Goal: Task Accomplishment & Management: Complete application form

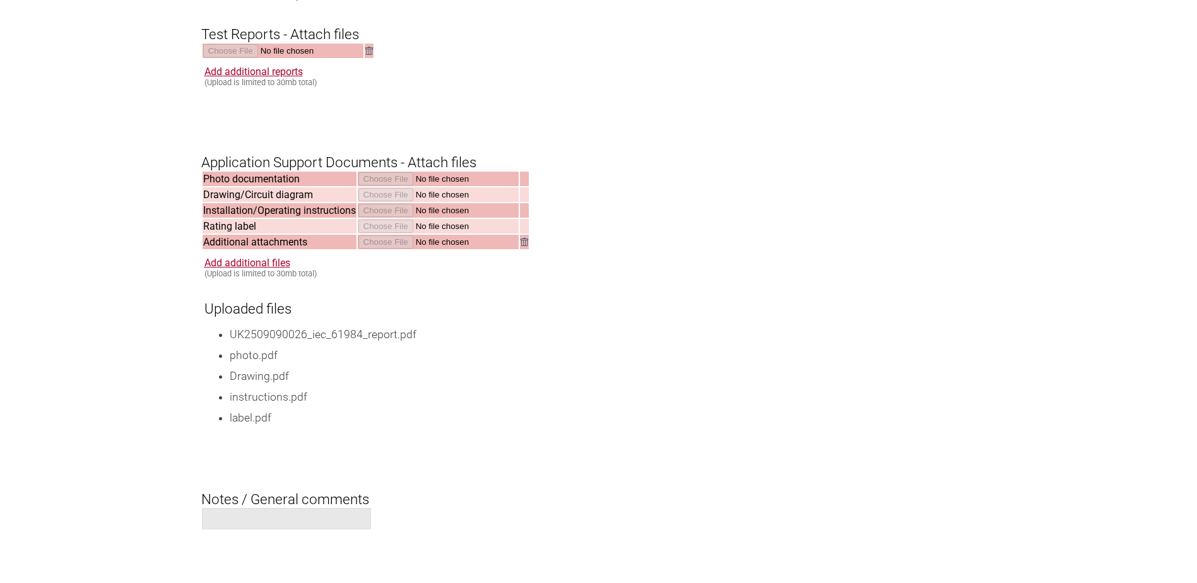
scroll to position [1854, 0]
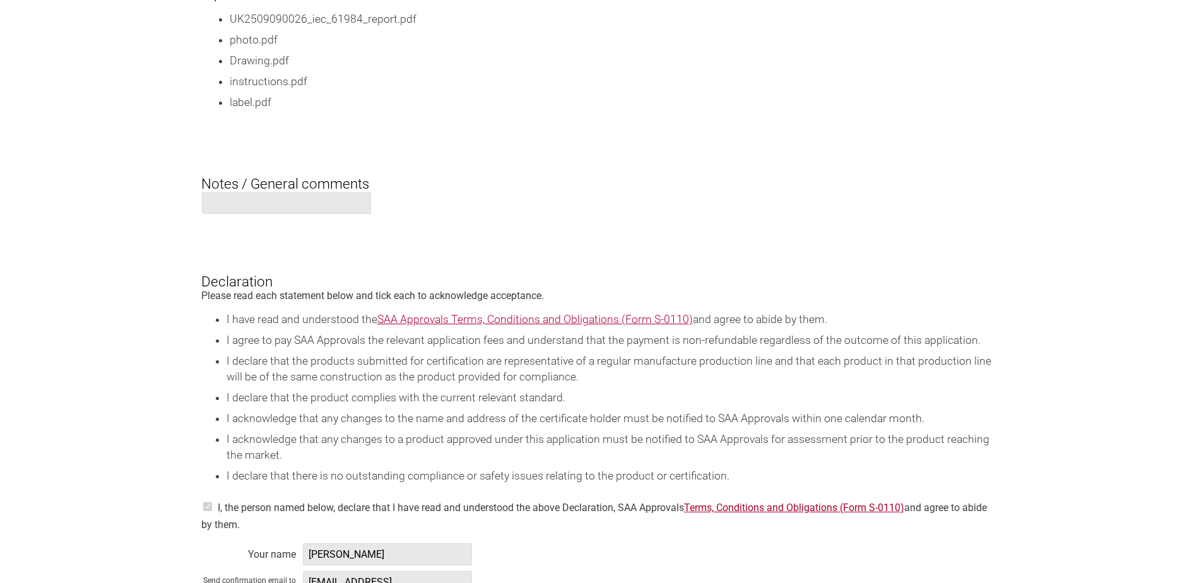
drag, startPoint x: 312, startPoint y: 133, endPoint x: 322, endPoint y: 133, distance: 10.1
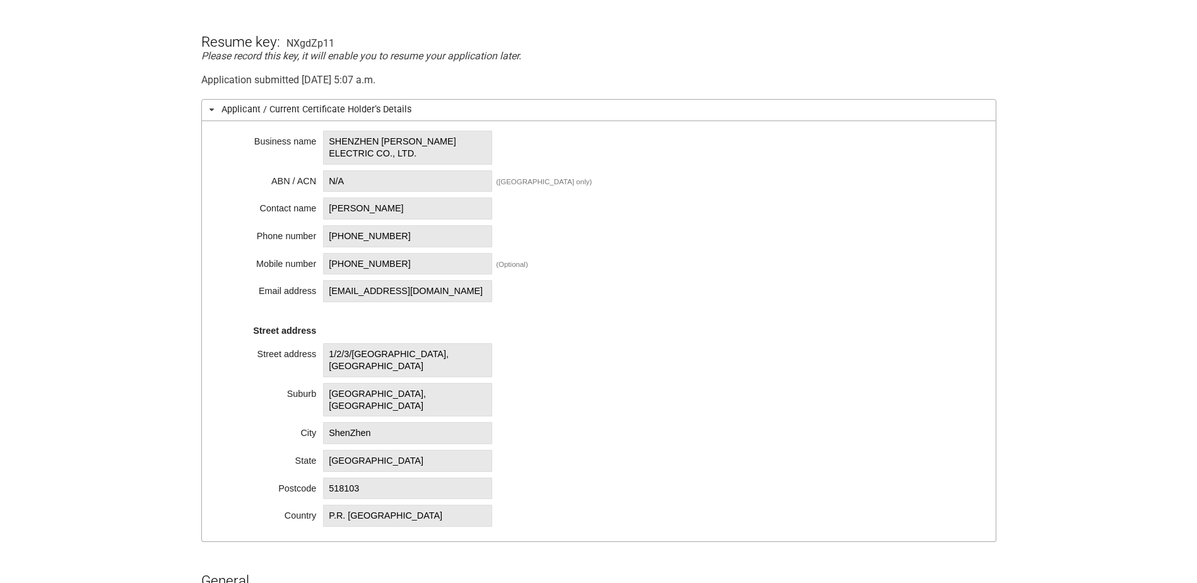
scroll to position [257, 0]
click at [844, 192] on div "Business name SHENZHEN LINKO ELECTRIC CO., LTD. ABN / ACN N/A (Australia only) …" at bounding box center [598, 332] width 795 height 421
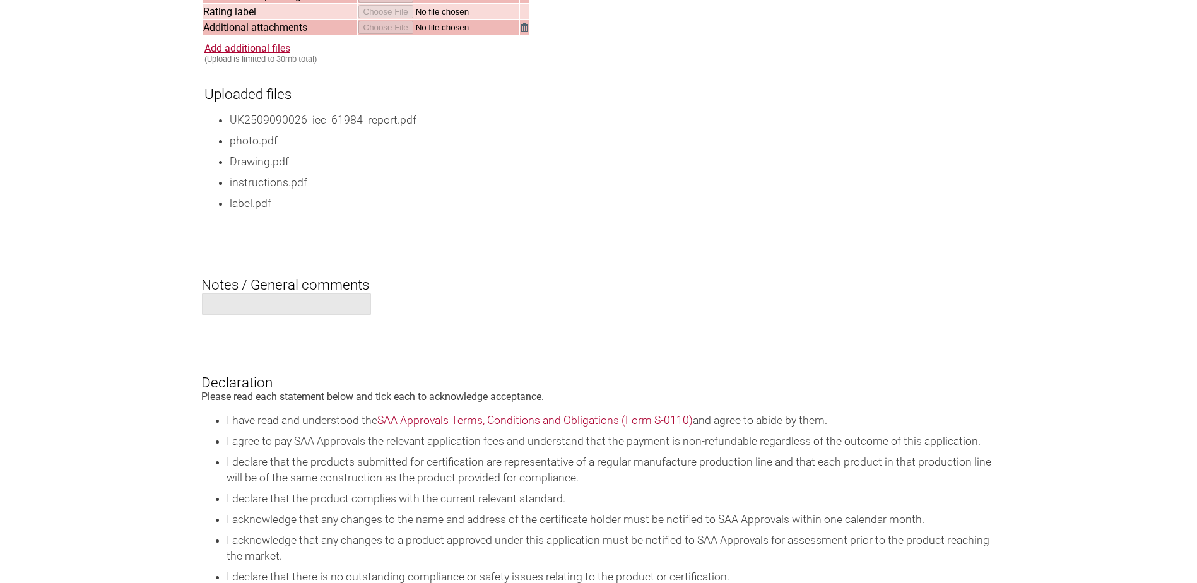
scroll to position [2024, 0]
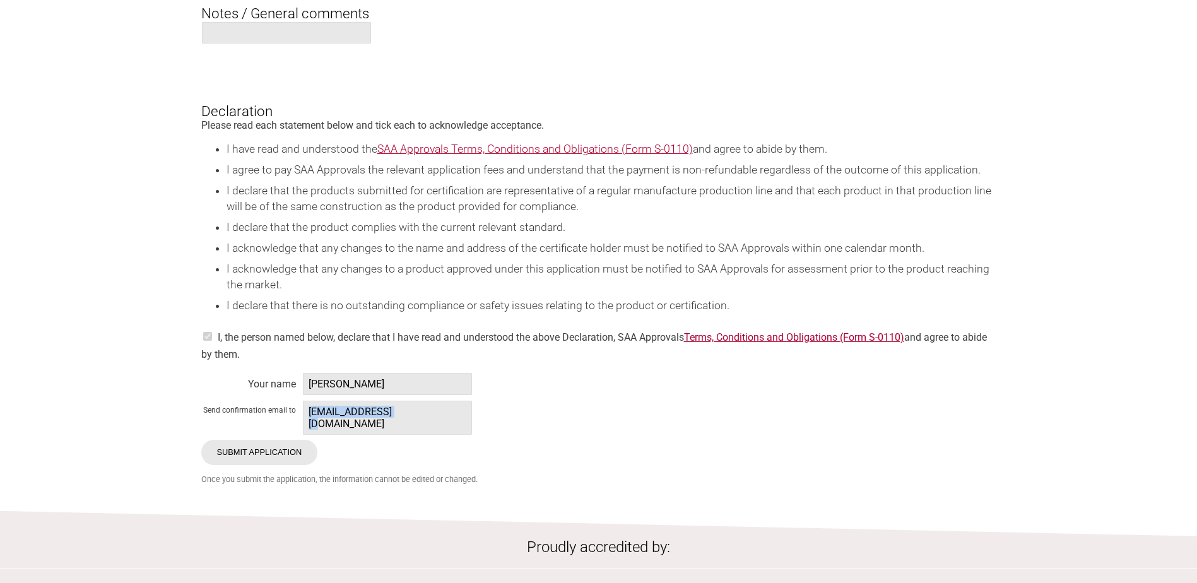
drag, startPoint x: 416, startPoint y: 424, endPoint x: 304, endPoint y: 422, distance: 112.4
click at [304, 422] on span "3481166594@qq.com" at bounding box center [387, 418] width 169 height 34
copy span "3481166594@qq.com"
click at [427, 421] on span "3481166594@qq.com" at bounding box center [387, 418] width 169 height 34
click at [425, 422] on span "3481166594@qq.com" at bounding box center [387, 418] width 169 height 34
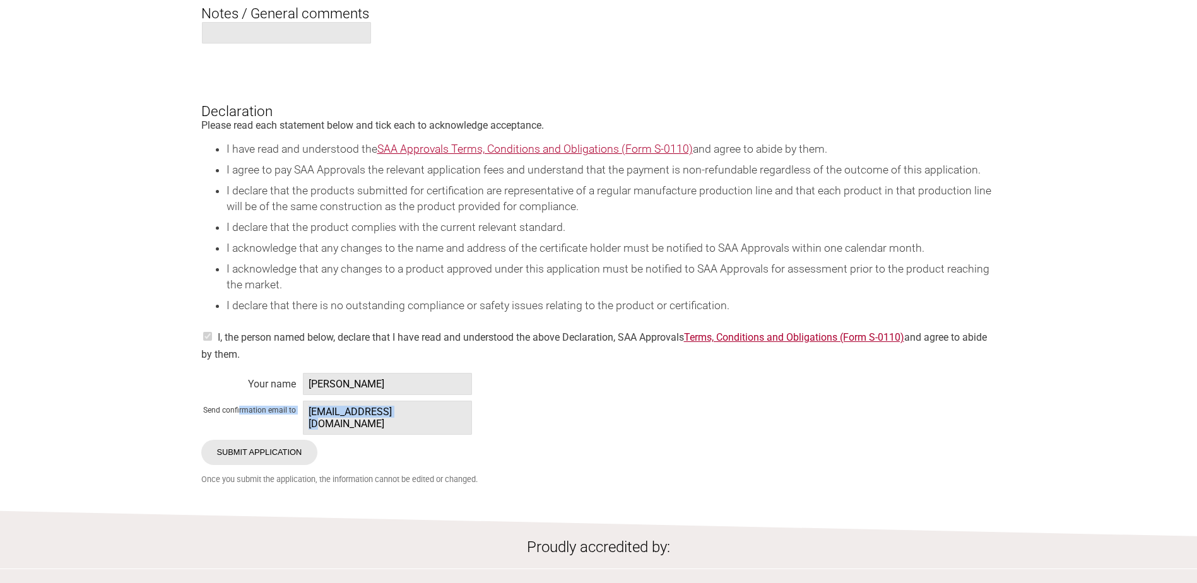
drag, startPoint x: 425, startPoint y: 415, endPoint x: 240, endPoint y: 420, distance: 184.4
click at [355, 413] on span "3481166594@qq.com" at bounding box center [387, 418] width 169 height 34
click at [394, 422] on span "3481166594@qq.com" at bounding box center [387, 418] width 169 height 34
drag, startPoint x: 411, startPoint y: 422, endPoint x: 303, endPoint y: 422, distance: 108.6
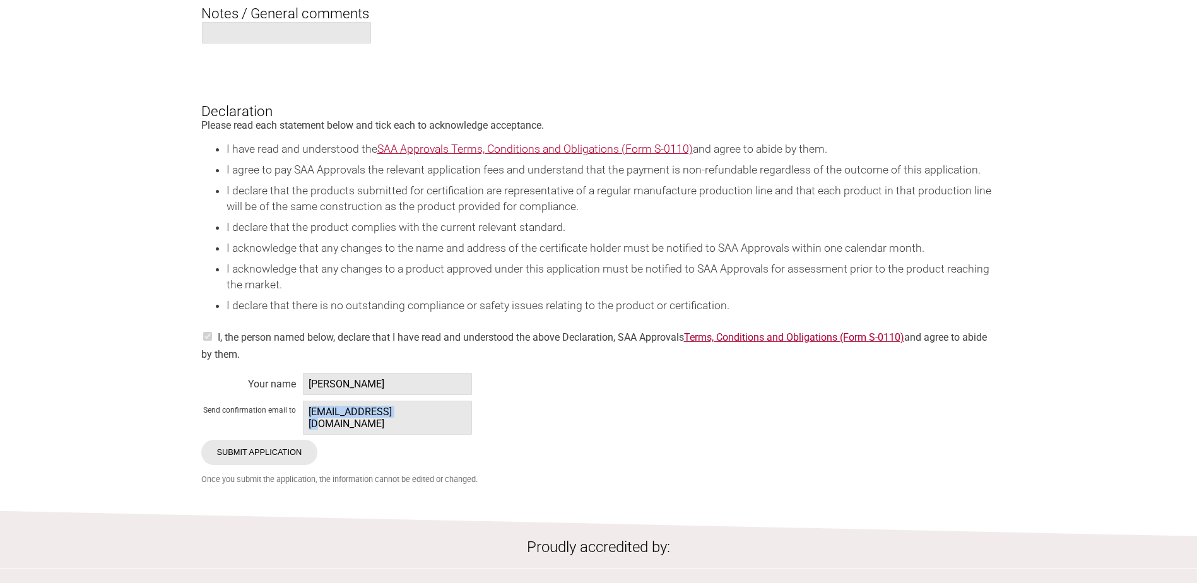
click at [303, 422] on span "3481166594@qq.com" at bounding box center [387, 418] width 169 height 34
copy span "3481166594@qq.com"
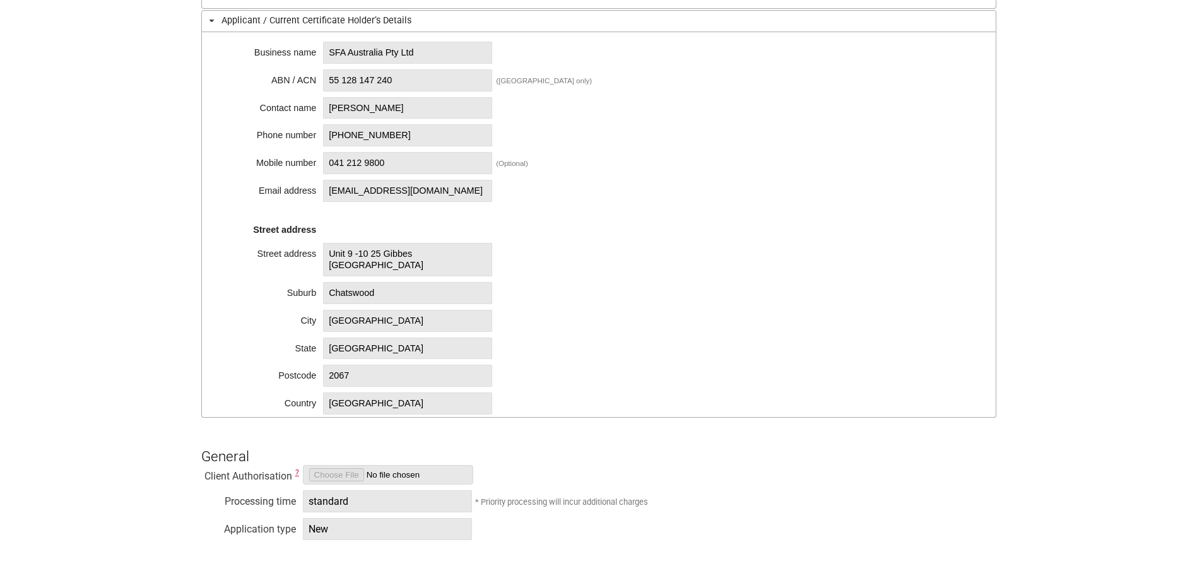
scroll to position [442, 0]
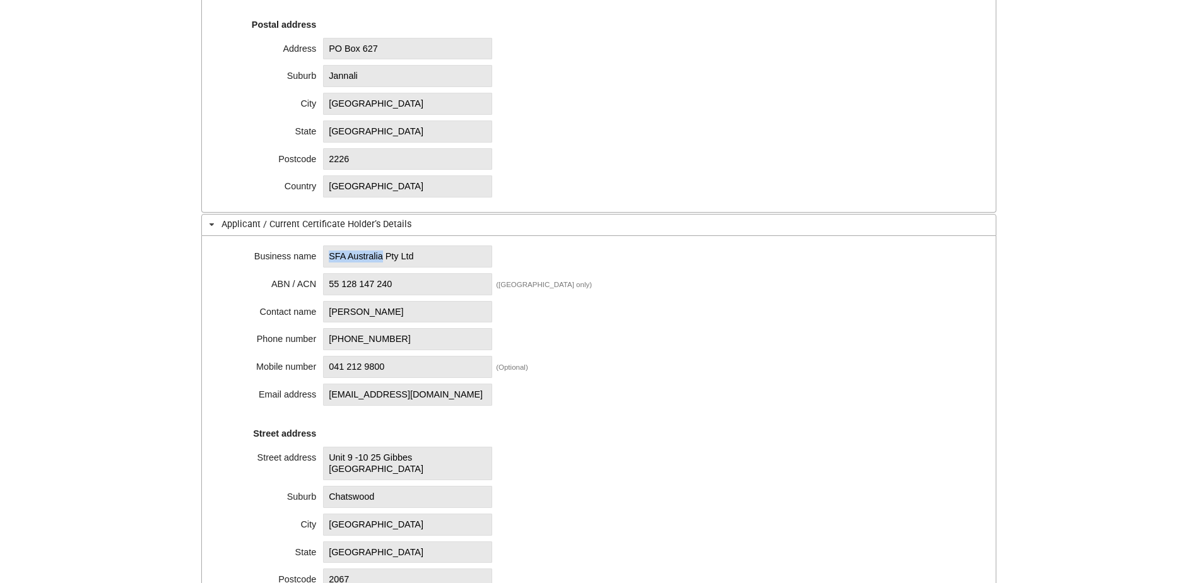
drag, startPoint x: 384, startPoint y: 259, endPoint x: 323, endPoint y: 259, distance: 61.9
click at [323, 259] on div "SFA Australia Pty Ltd" at bounding box center [408, 256] width 170 height 10
copy span "SFA [GEOGRAPHIC_DATA]"
drag, startPoint x: 398, startPoint y: 287, endPoint x: 331, endPoint y: 283, distance: 67.0
click at [331, 283] on span "55 128 147 240" at bounding box center [407, 284] width 169 height 22
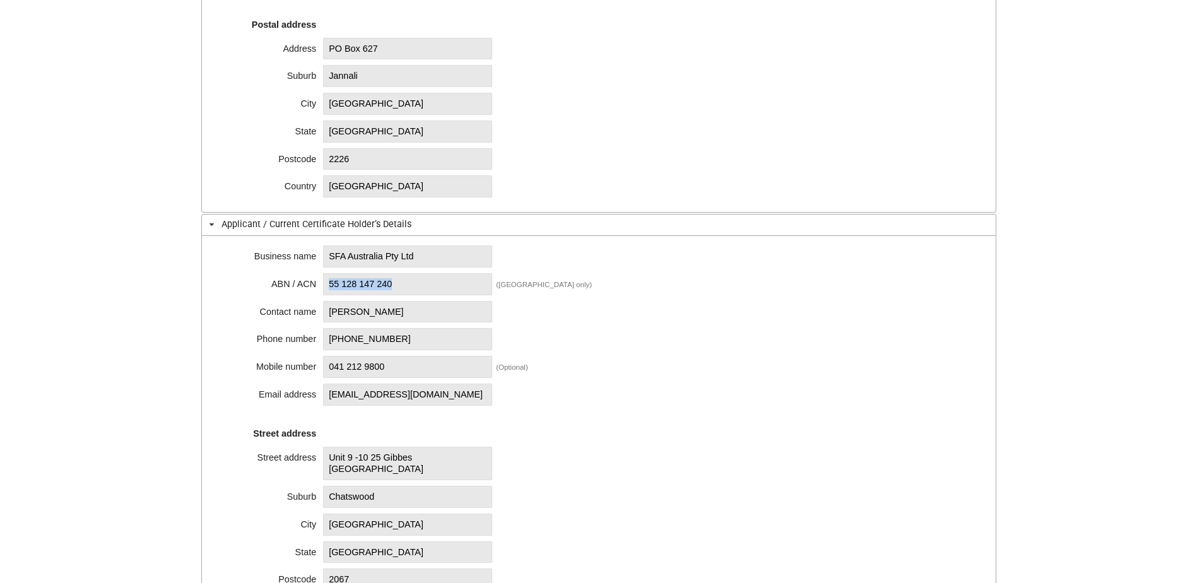
copy span "55 128 147 240"
click at [738, 80] on div "Business name Compliance Solutions Email address [EMAIL_ADDRESS][DOMAIN_NAME] P…" at bounding box center [598, 75] width 795 height 275
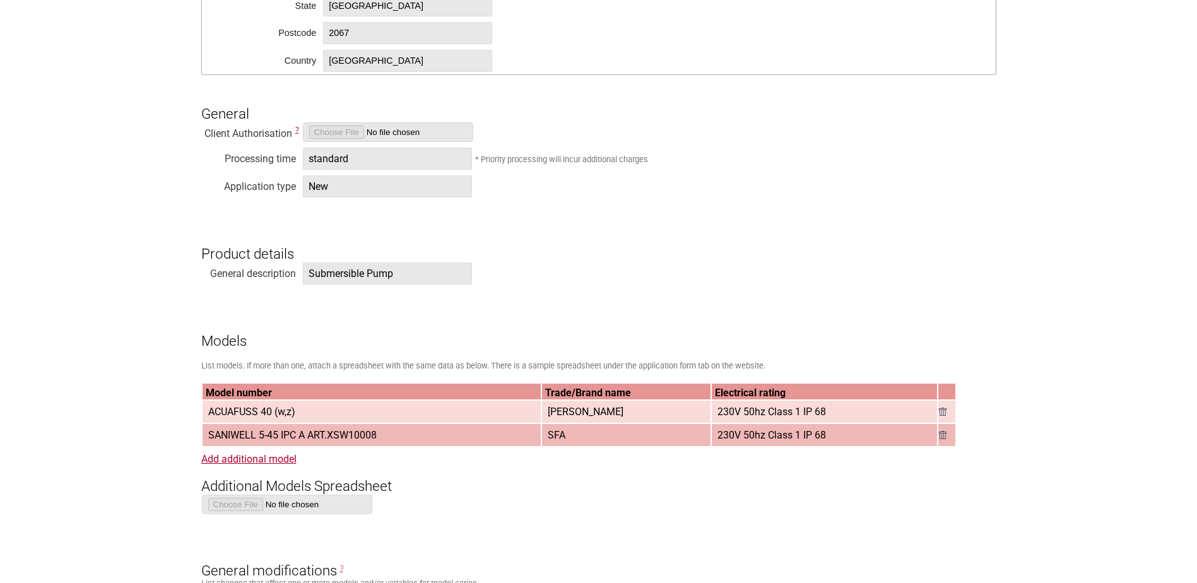
scroll to position [1010, 0]
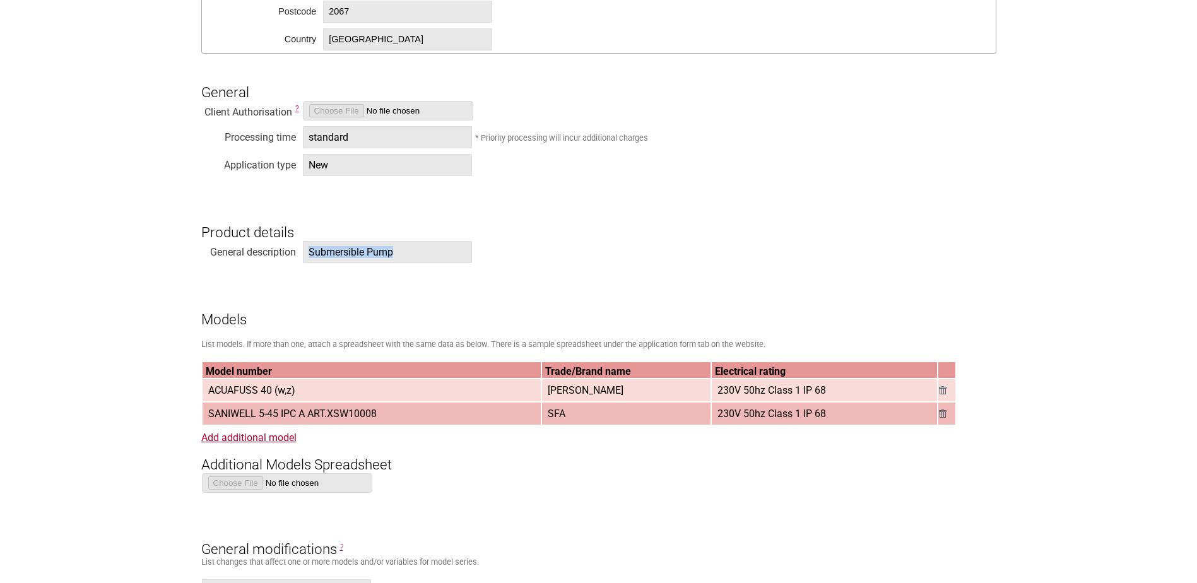
drag, startPoint x: 401, startPoint y: 254, endPoint x: 309, endPoint y: 255, distance: 92.1
click at [309, 255] on span "Submersible Pump" at bounding box center [387, 252] width 169 height 22
copy span "Submersible Pump"
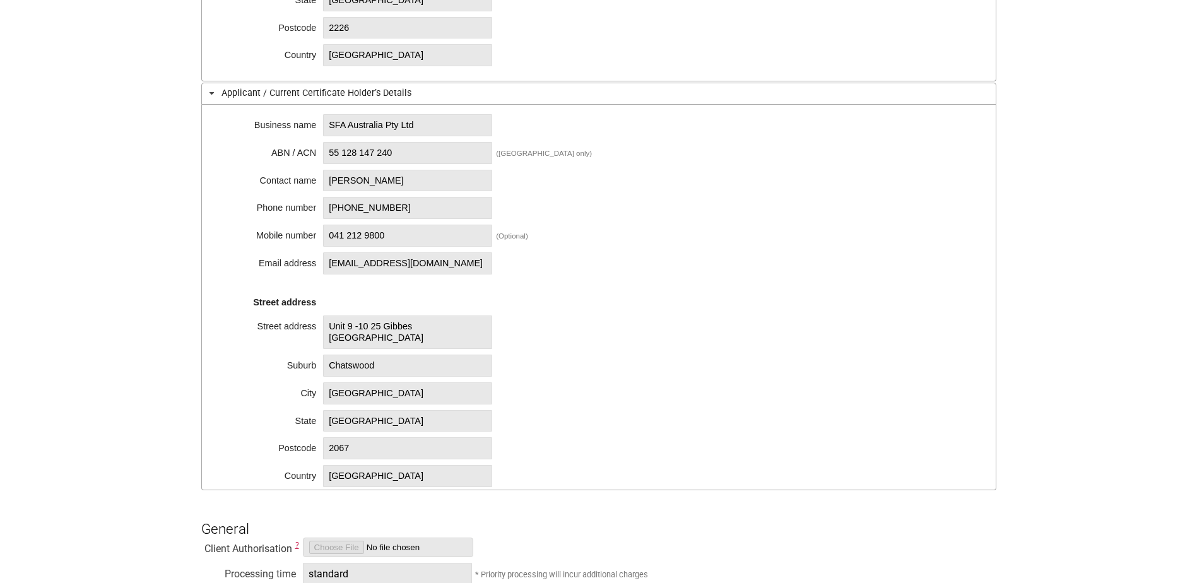
scroll to position [568, 0]
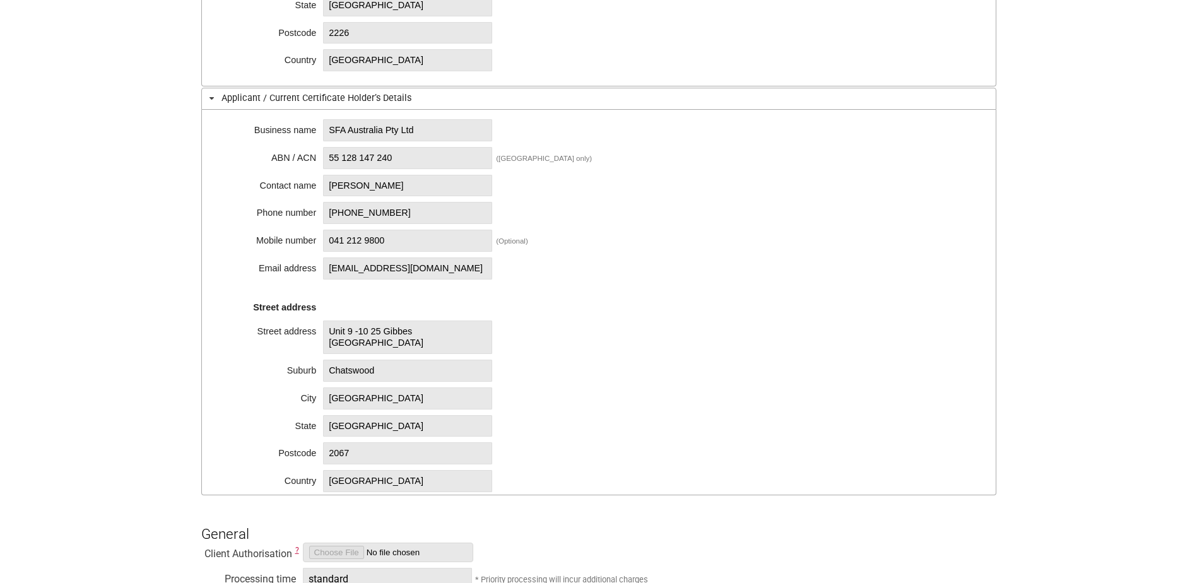
click at [362, 168] on span "55 128 147 240" at bounding box center [407, 158] width 169 height 22
click at [333, 134] on span "SFA Australia Pty Ltd" at bounding box center [407, 130] width 169 height 22
drag, startPoint x: 329, startPoint y: 128, endPoint x: 393, endPoint y: 128, distance: 64.4
click at [393, 128] on span "SFA Australia Pty Ltd" at bounding box center [407, 130] width 169 height 22
copy span "SFA [GEOGRAPHIC_DATA]"
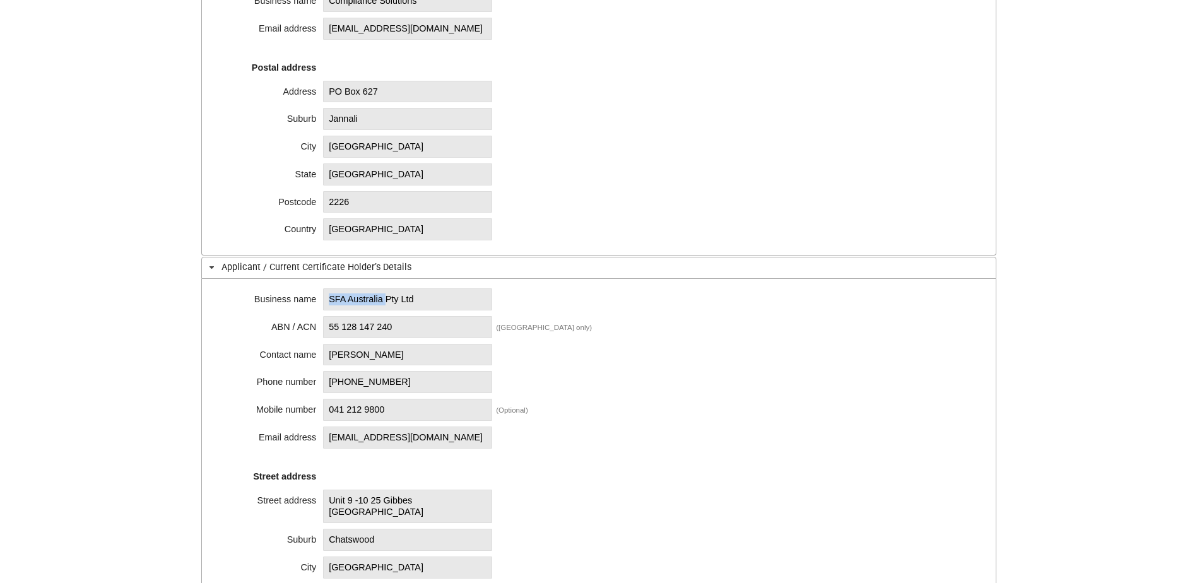
scroll to position [217, 0]
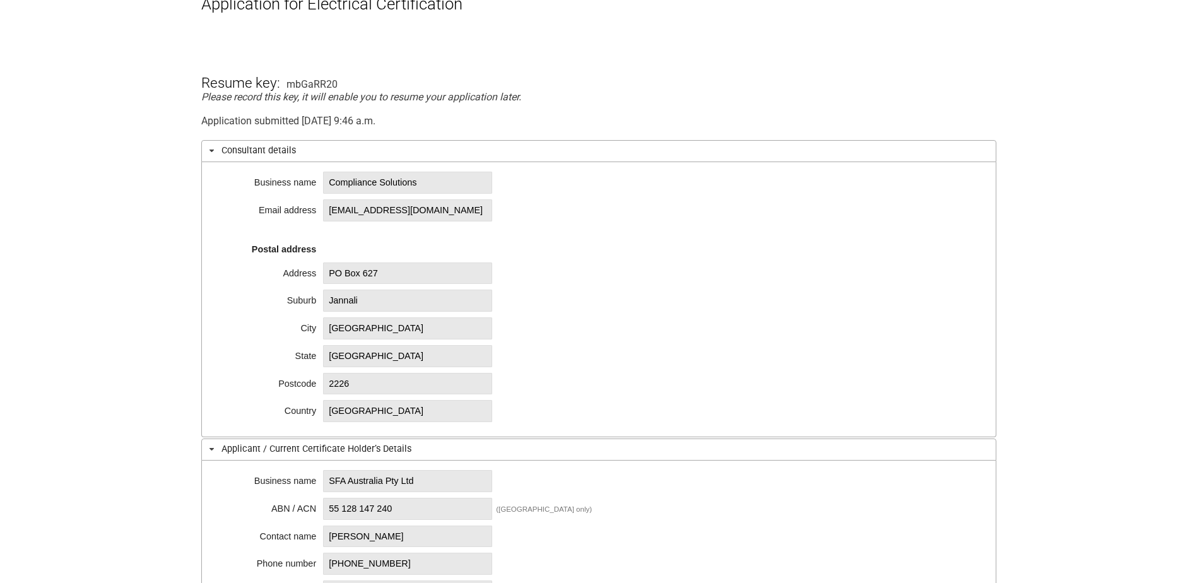
click at [338, 187] on span "Compliance Solutions" at bounding box center [407, 183] width 169 height 22
click at [326, 181] on span "Compliance Solutions" at bounding box center [407, 183] width 169 height 22
drag, startPoint x: 328, startPoint y: 181, endPoint x: 451, endPoint y: 185, distance: 123.8
click at [451, 185] on span "Compliance Solutions" at bounding box center [407, 183] width 169 height 22
click at [430, 186] on span "Compliance Solutions" at bounding box center [407, 183] width 169 height 22
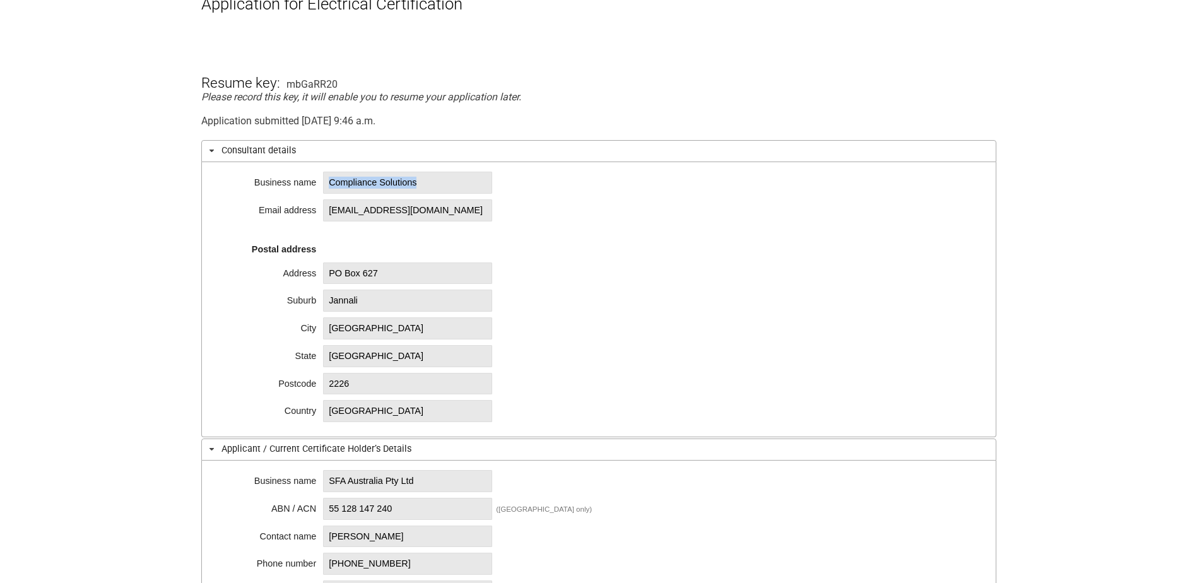
drag, startPoint x: 430, startPoint y: 183, endPoint x: 329, endPoint y: 177, distance: 101.1
click at [329, 177] on span "Compliance Solutions" at bounding box center [407, 183] width 169 height 22
copy span "Compliance Solutions"
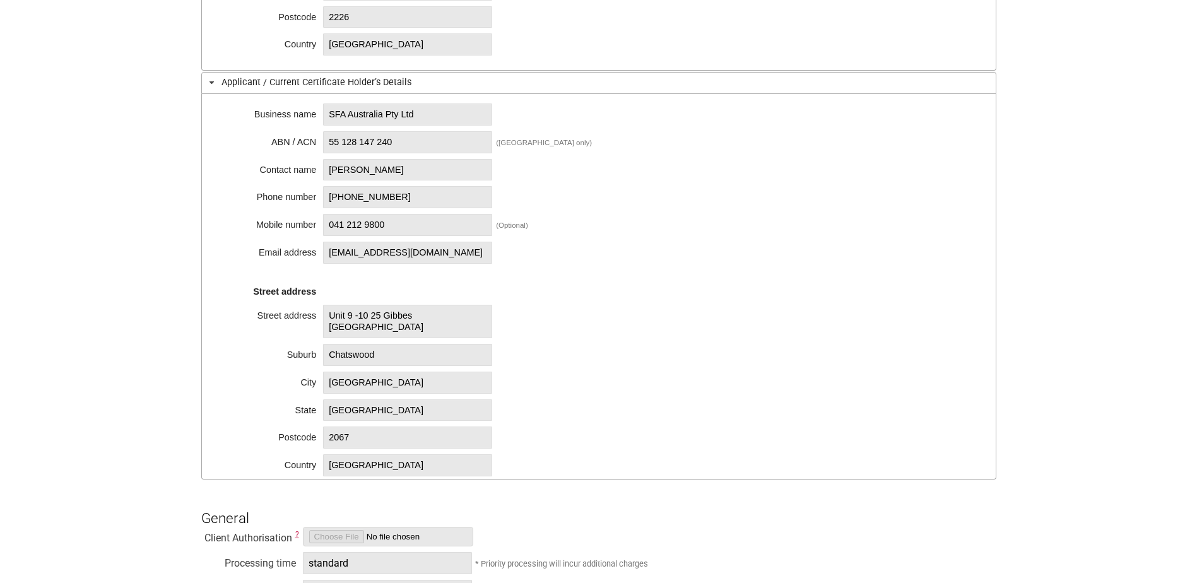
scroll to position [509, 0]
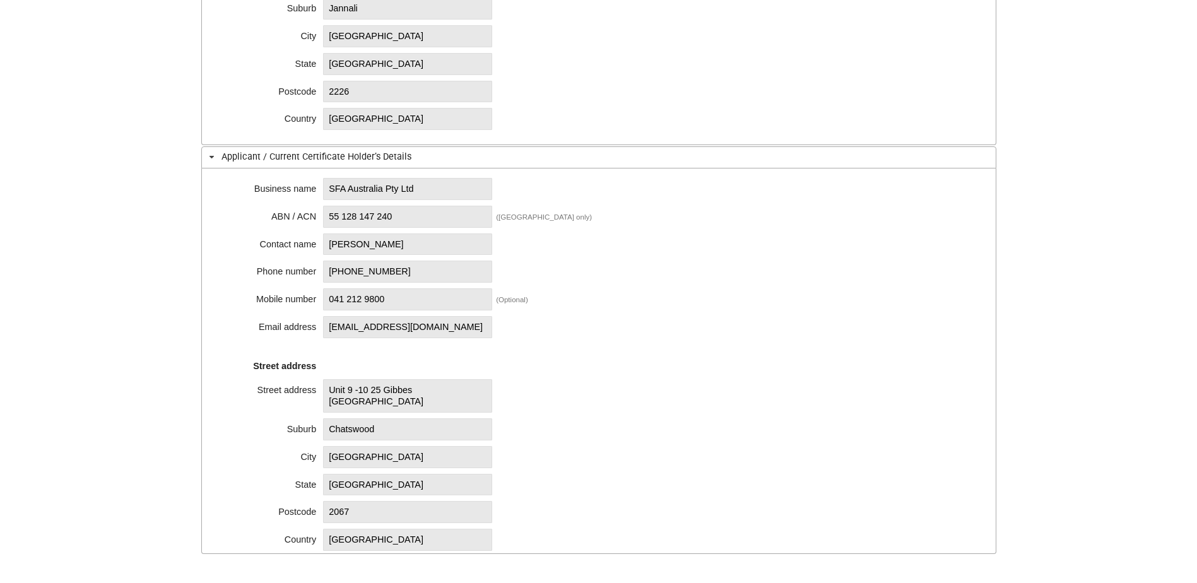
click at [766, 151] on h3 "Applicant / Current Certificate Holder’s Details" at bounding box center [598, 157] width 795 height 22
click at [226, 195] on div "Business name SFA Australia Pty Ltd ABN / ACN 55 128 147 240 ([GEOGRAPHIC_DATA]…" at bounding box center [598, 362] width 795 height 386
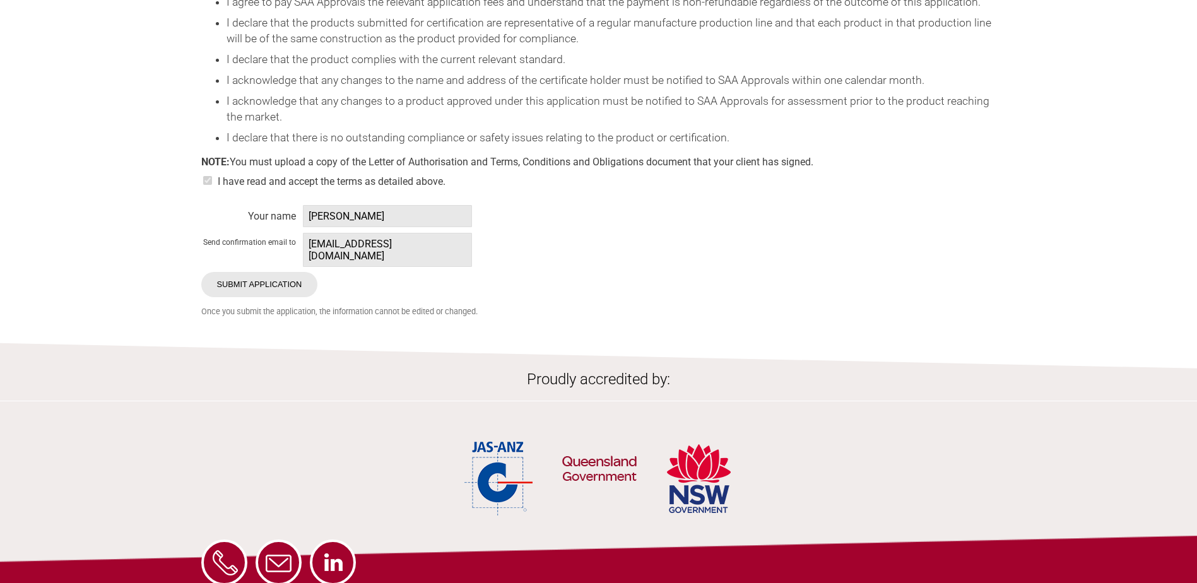
scroll to position [2781, 0]
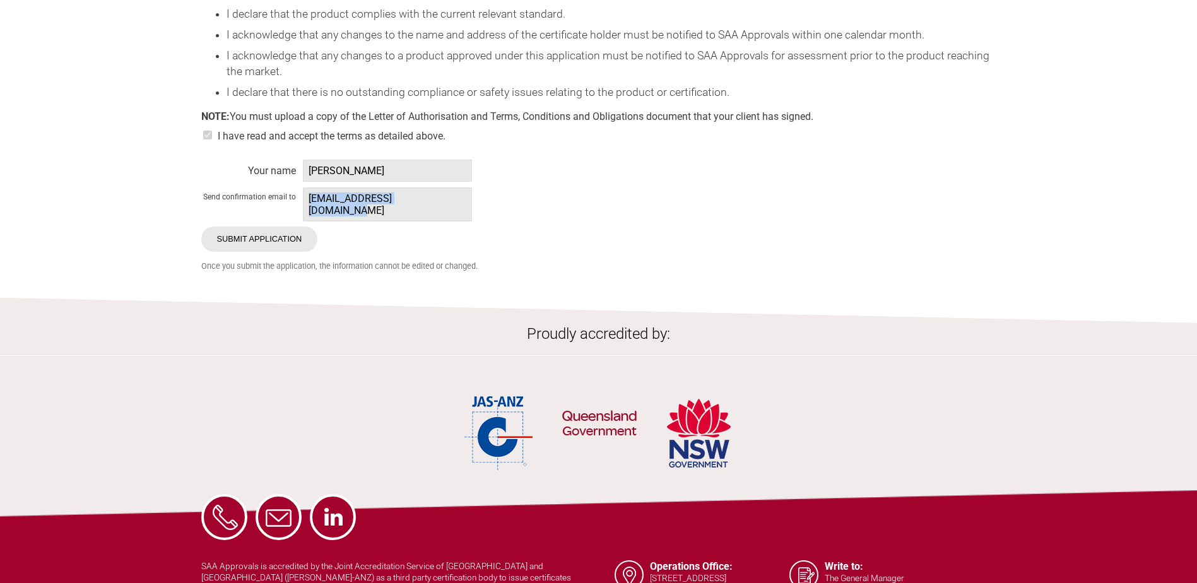
drag, startPoint x: 437, startPoint y: 234, endPoint x: 309, endPoint y: 233, distance: 128.8
click at [309, 222] on span "[EMAIL_ADDRESS][DOMAIN_NAME]" at bounding box center [387, 204] width 169 height 34
copy span "[EMAIL_ADDRESS][DOMAIN_NAME]"
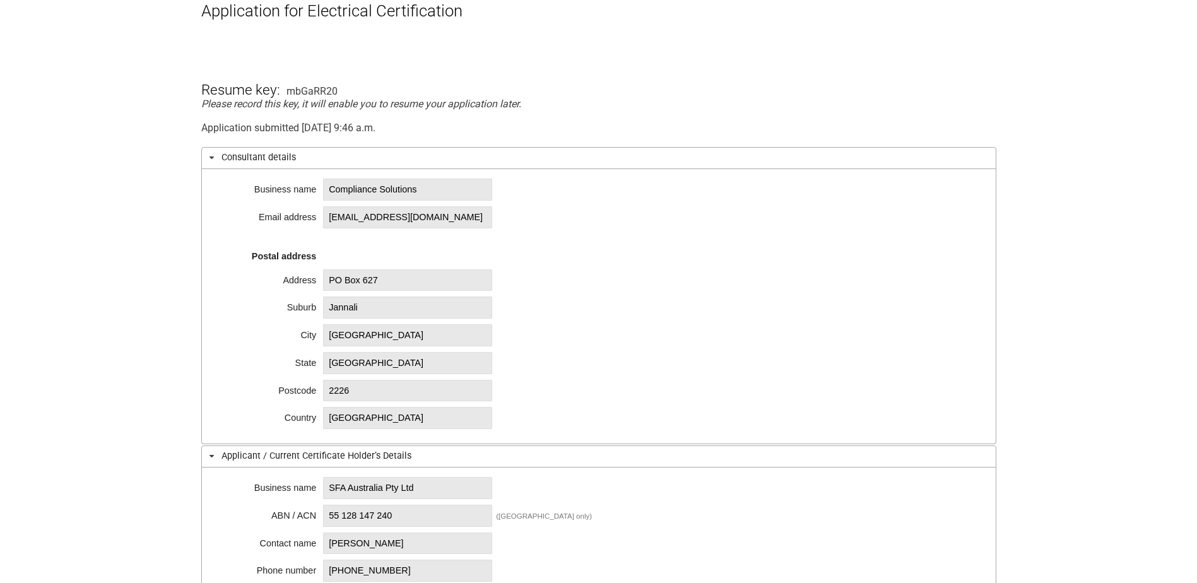
scroll to position [131, 0]
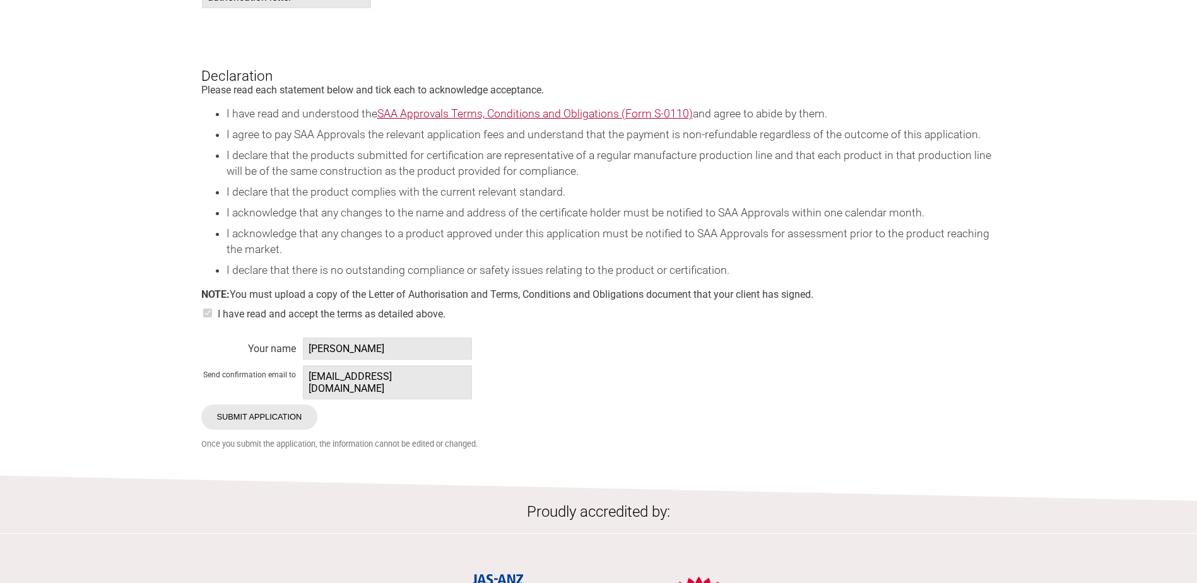
scroll to position [2845, 0]
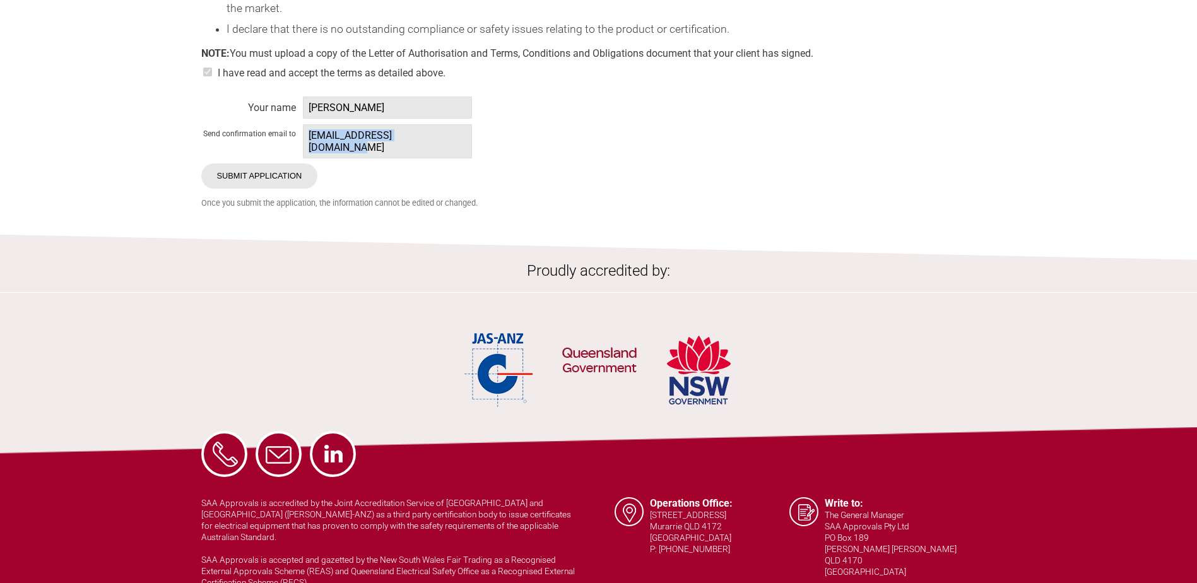
drag, startPoint x: 446, startPoint y: 170, endPoint x: 309, endPoint y: 170, distance: 137.0
click at [309, 158] on span "[EMAIL_ADDRESS][DOMAIN_NAME]" at bounding box center [387, 141] width 169 height 34
copy span "[EMAIL_ADDRESS][DOMAIN_NAME]"
